Goal: Transaction & Acquisition: Download file/media

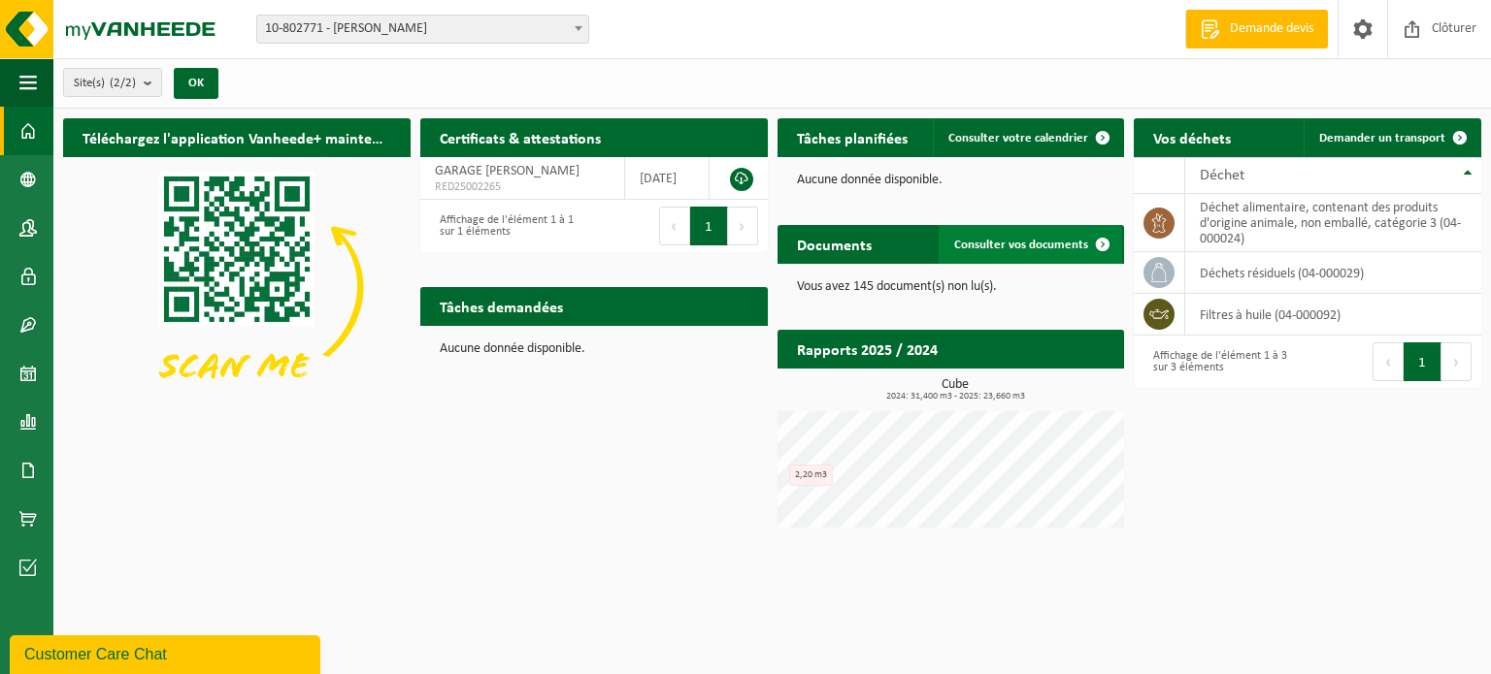
click at [1049, 240] on span "Consulter vos documents" at bounding box center [1021, 245] width 134 height 13
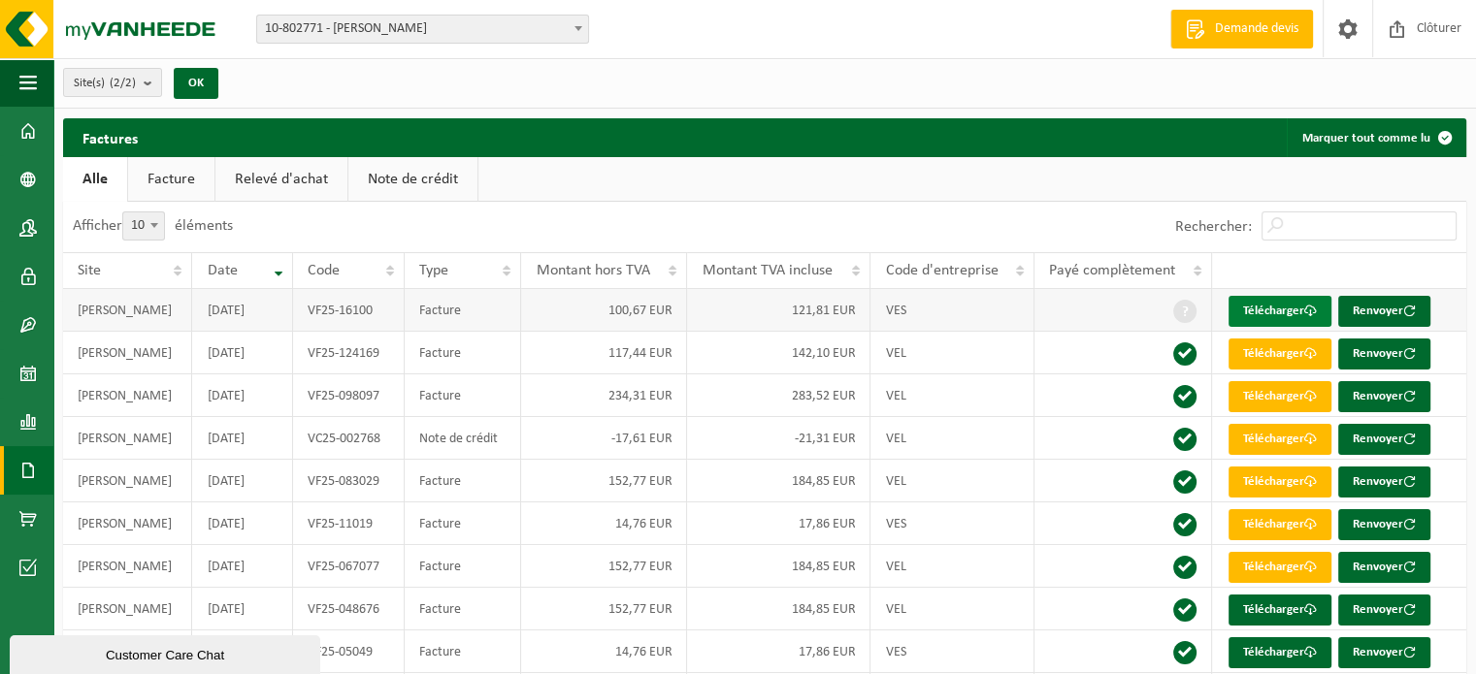
click at [1301, 313] on link "Télécharger" at bounding box center [1279, 311] width 103 height 31
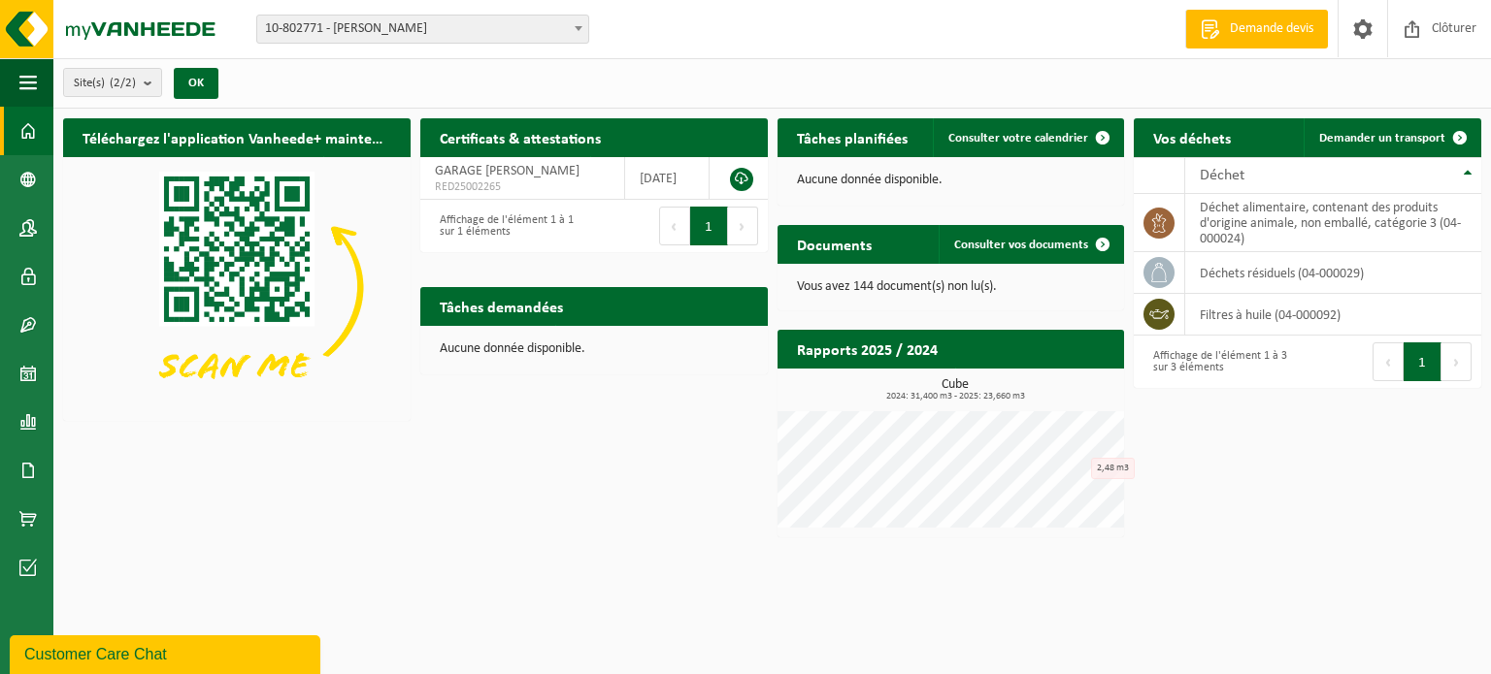
click at [896, 291] on p "Vous avez 144 document(s) non lu(s)." at bounding box center [951, 287] width 309 height 14
click at [967, 244] on span "Consulter vos documents" at bounding box center [1021, 245] width 134 height 13
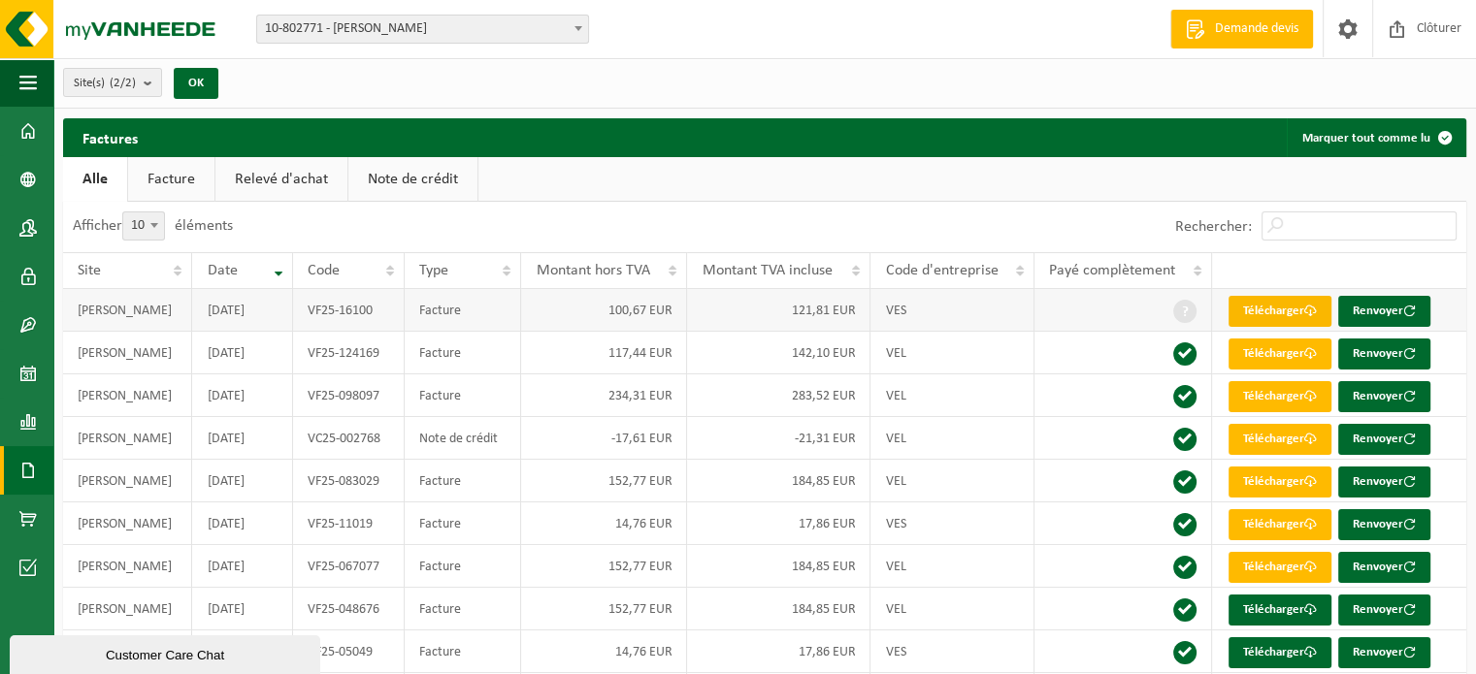
click at [1286, 310] on link "Télécharger" at bounding box center [1279, 311] width 103 height 31
